Goal: Task Accomplishment & Management: Manage account settings

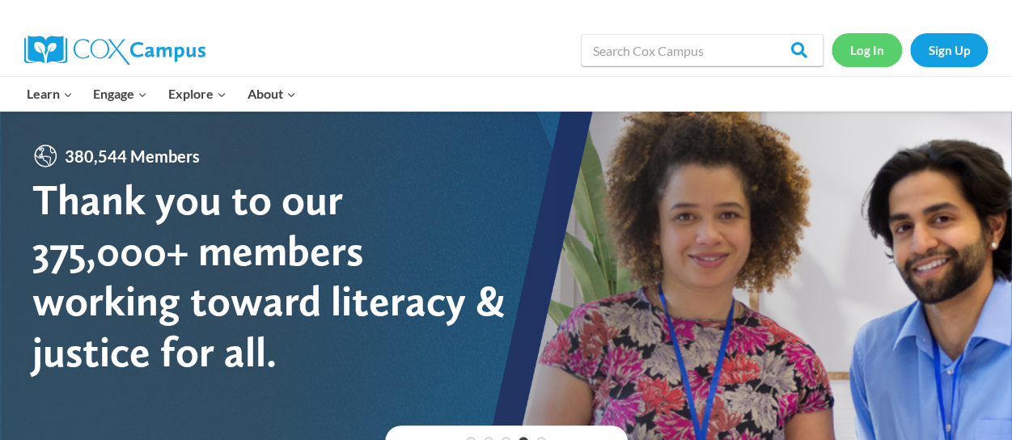
click at [869, 56] on link "Log In" at bounding box center [867, 49] width 70 height 33
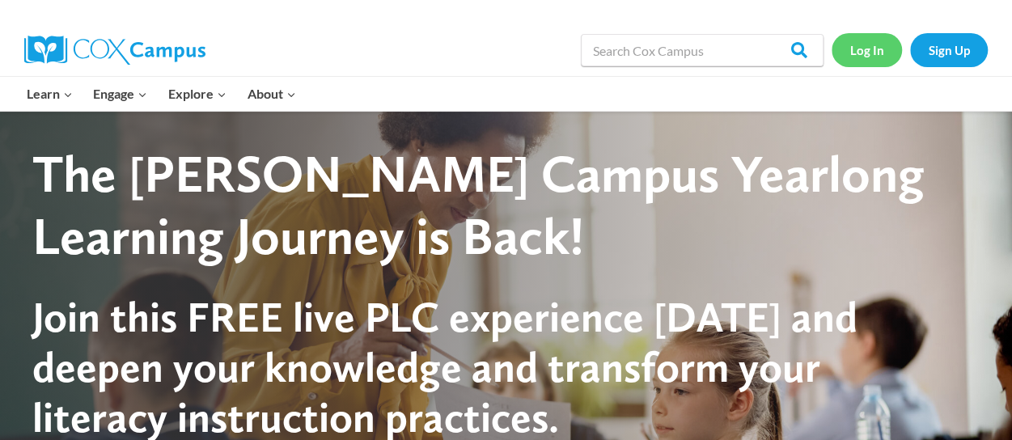
click at [869, 56] on link "Log In" at bounding box center [867, 49] width 70 height 33
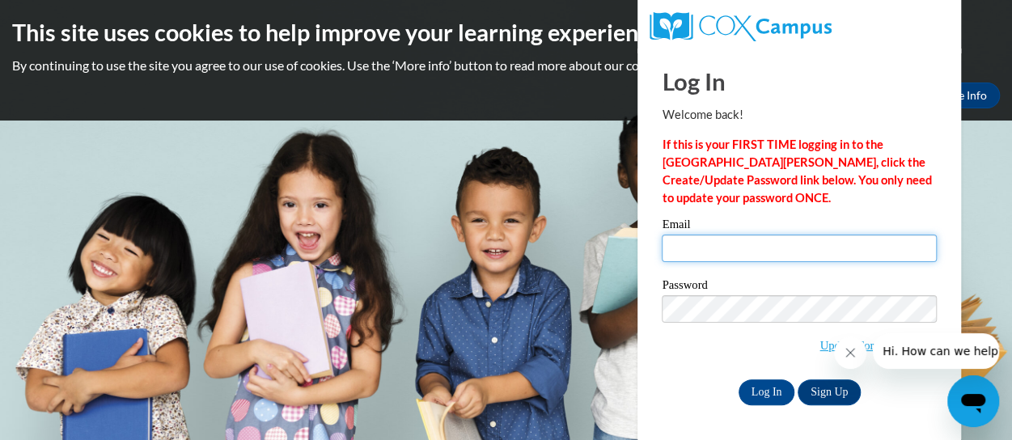
click at [694, 246] on input "Email" at bounding box center [799, 249] width 275 height 28
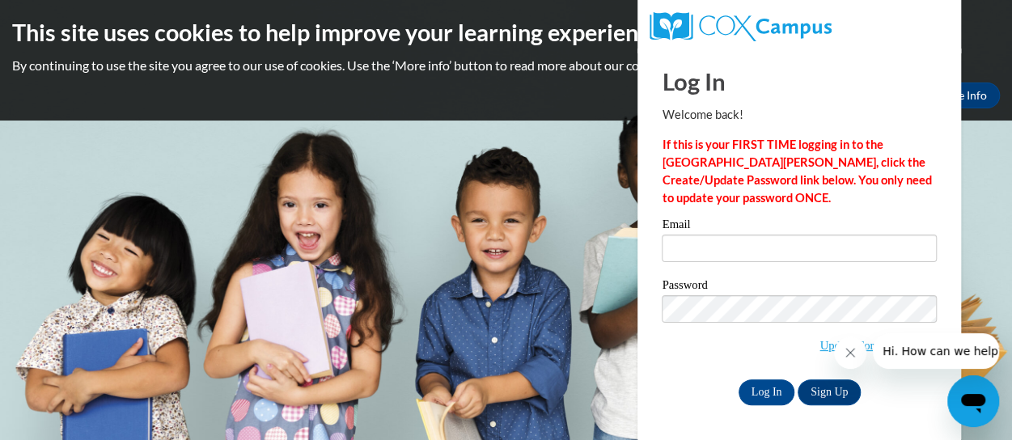
click at [488, 63] on p "By continuing to use the site you agree to our use of cookies. Use the ‘More in…" at bounding box center [506, 66] width 988 height 18
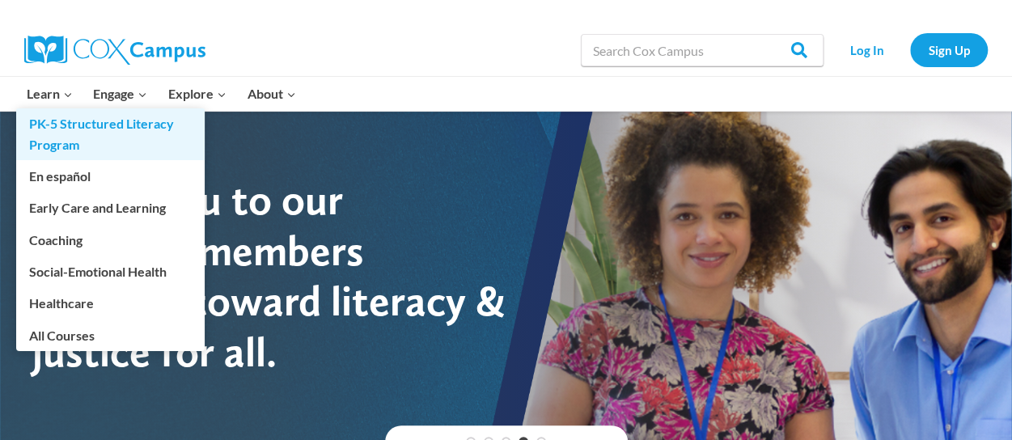
click at [49, 126] on link "PK-5 Structured Literacy Program" at bounding box center [110, 134] width 189 height 52
